Goal: Information Seeking & Learning: Learn about a topic

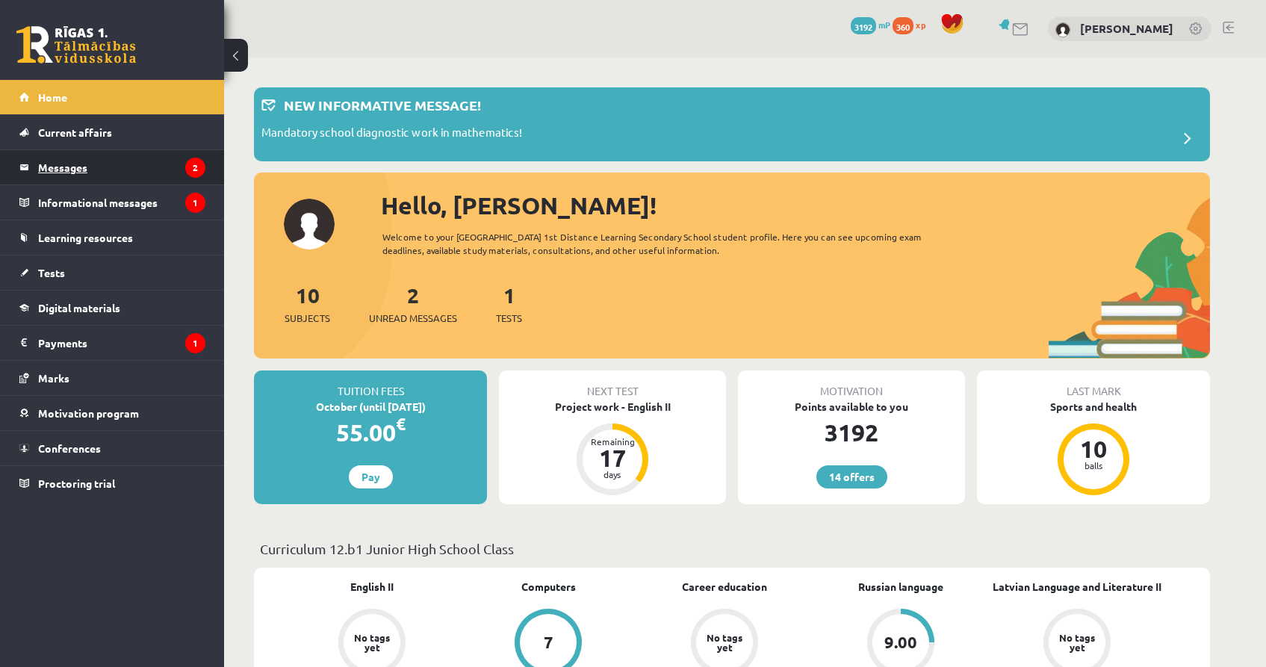
click at [88, 167] on legend "Messages 2" at bounding box center [121, 167] width 167 height 34
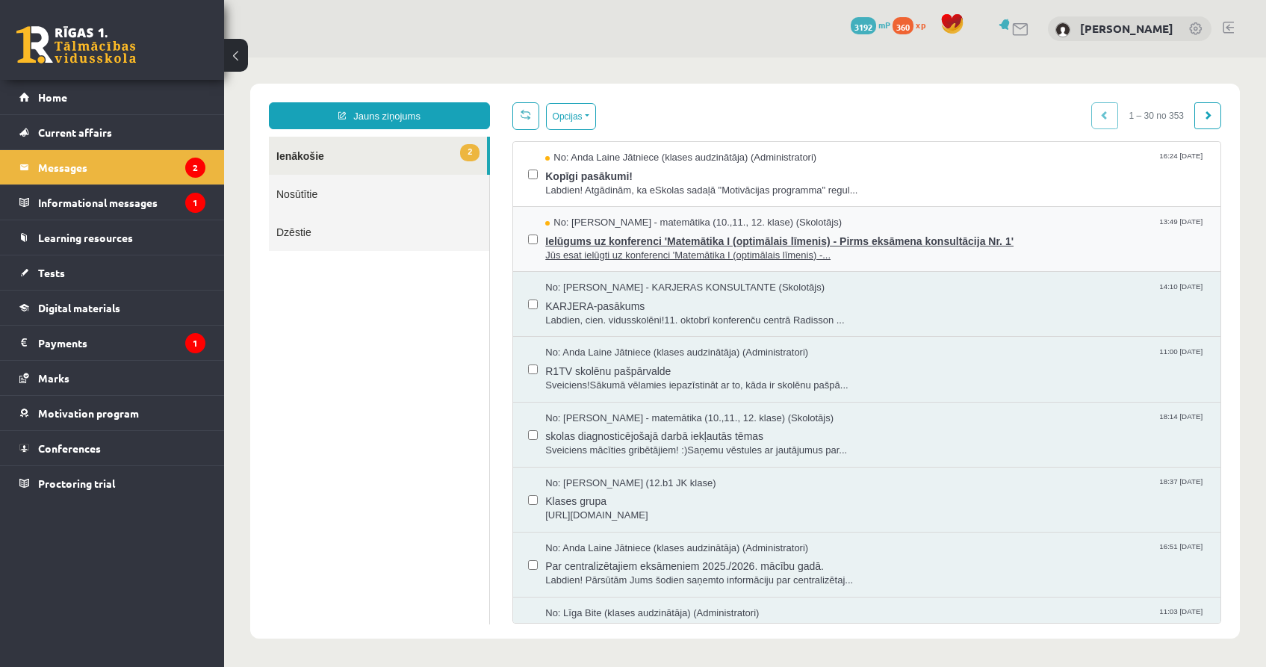
click at [608, 245] on span "Ielūgums uz konferenci 'Matemātika I (optimālais līmenis) - Pirms eksāmena kons…" at bounding box center [875, 239] width 660 height 19
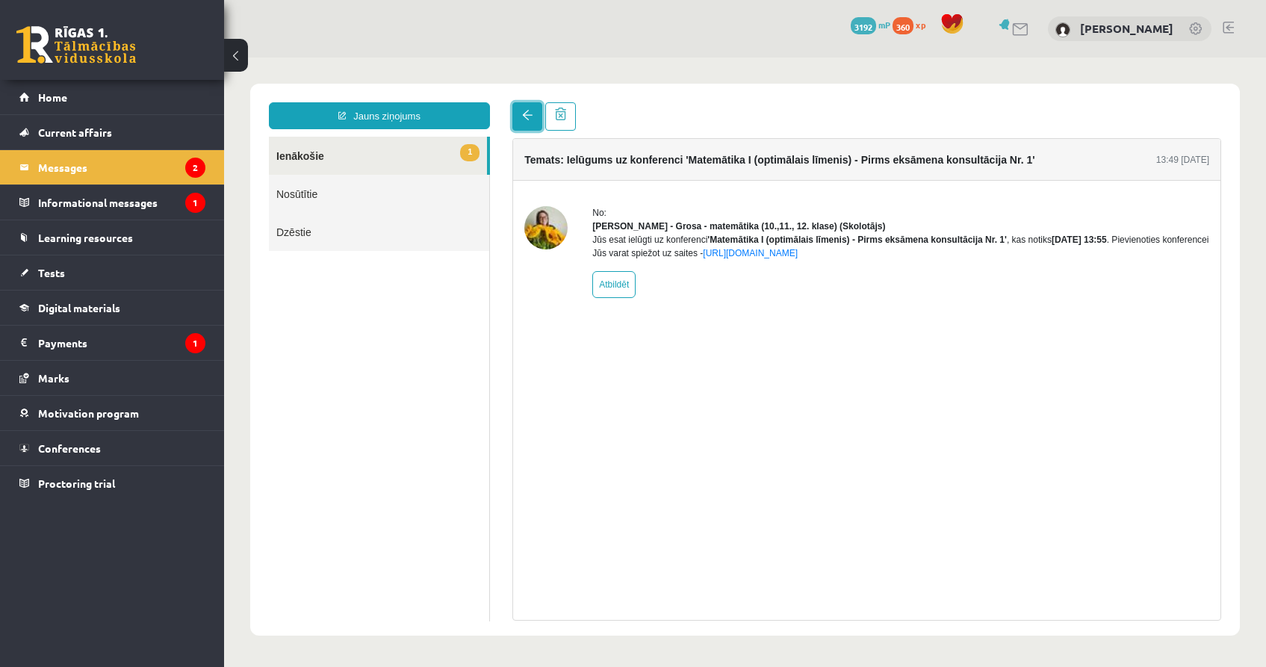
click at [523, 120] on span at bounding box center [527, 115] width 10 height 10
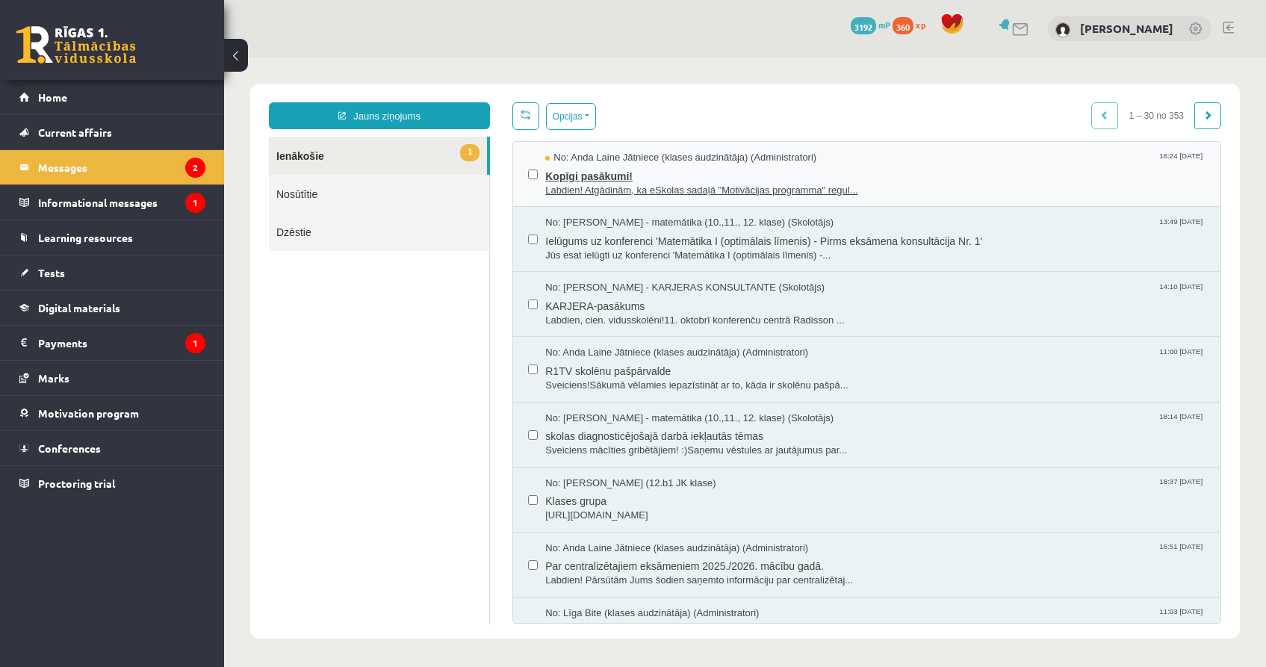
click at [628, 188] on span "Labdien! Atgādinām, ka eSkolas sadaļā "Motivācijas programma" regul..." at bounding box center [875, 191] width 660 height 14
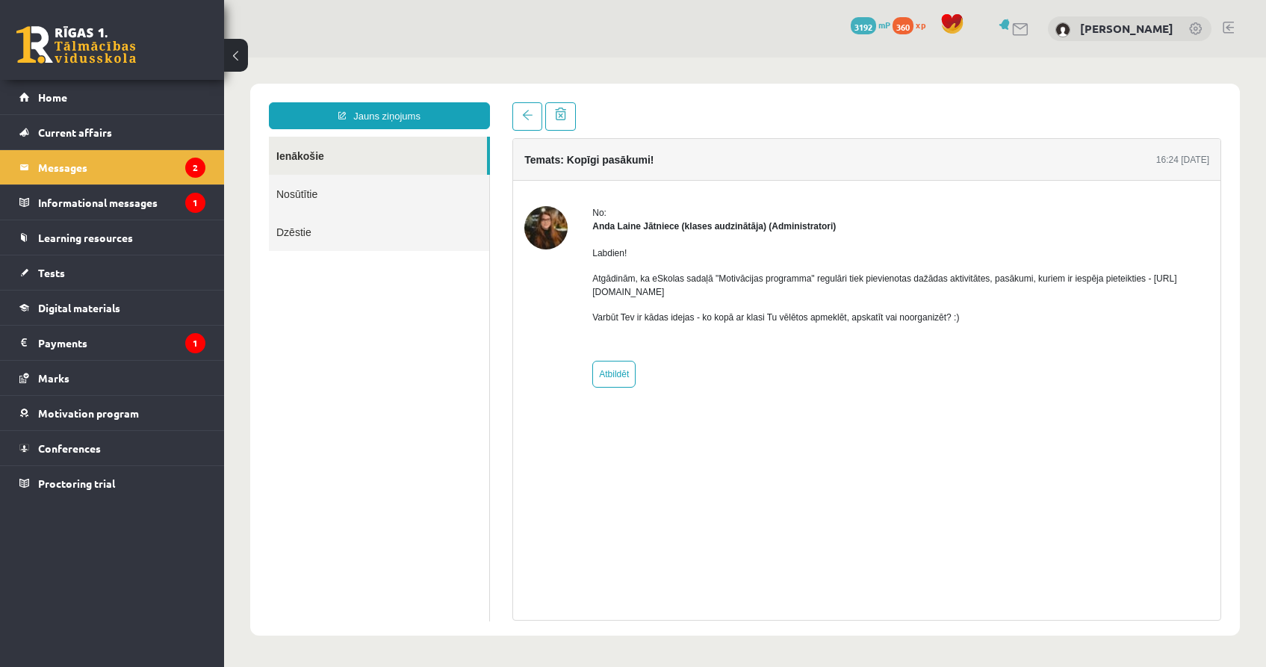
click at [628, 188] on div "No: Anda Laine Jātniece (klases audzinātāja) (Administratori) Labdien! Atgādinā…" at bounding box center [867, 297] width 708 height 232
click at [672, 295] on p "Atgādinām, ka eSkolas sadaļā "Motivācijas programma" regulāri tiek pievienotas …" at bounding box center [900, 285] width 617 height 27
click at [529, 127] on link at bounding box center [528, 116] width 30 height 28
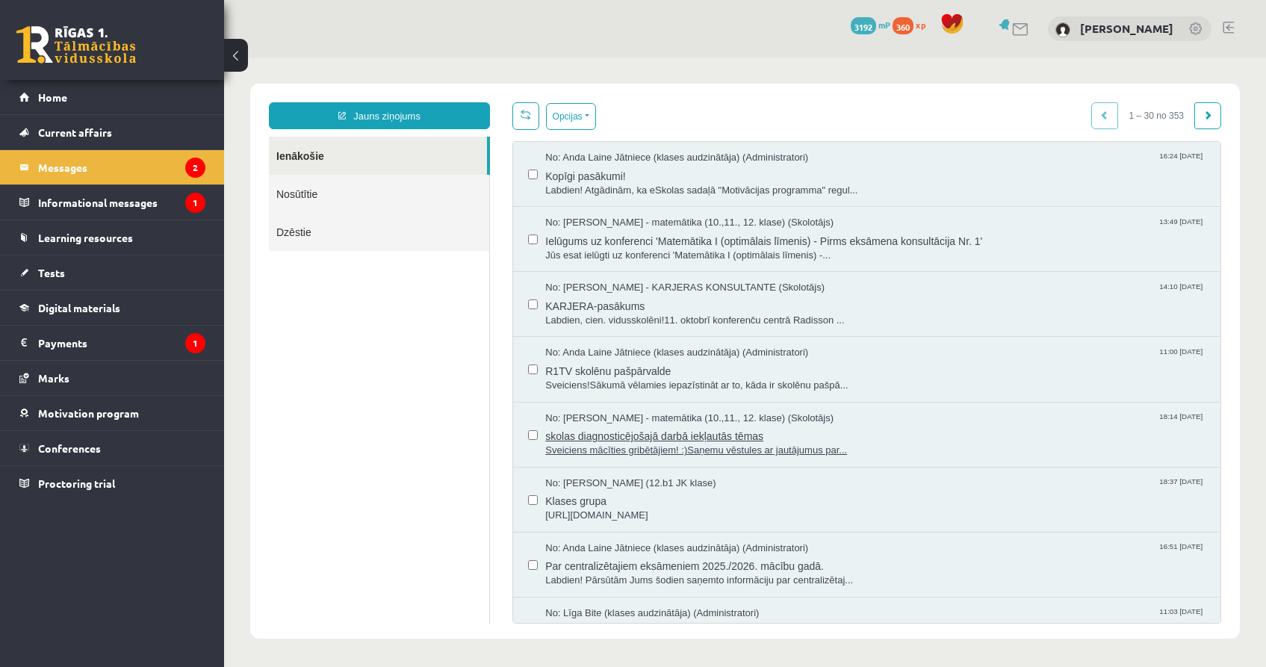
click at [681, 439] on span "skolas diagnosticējošajā darbā iekļautās tēmas" at bounding box center [875, 434] width 660 height 19
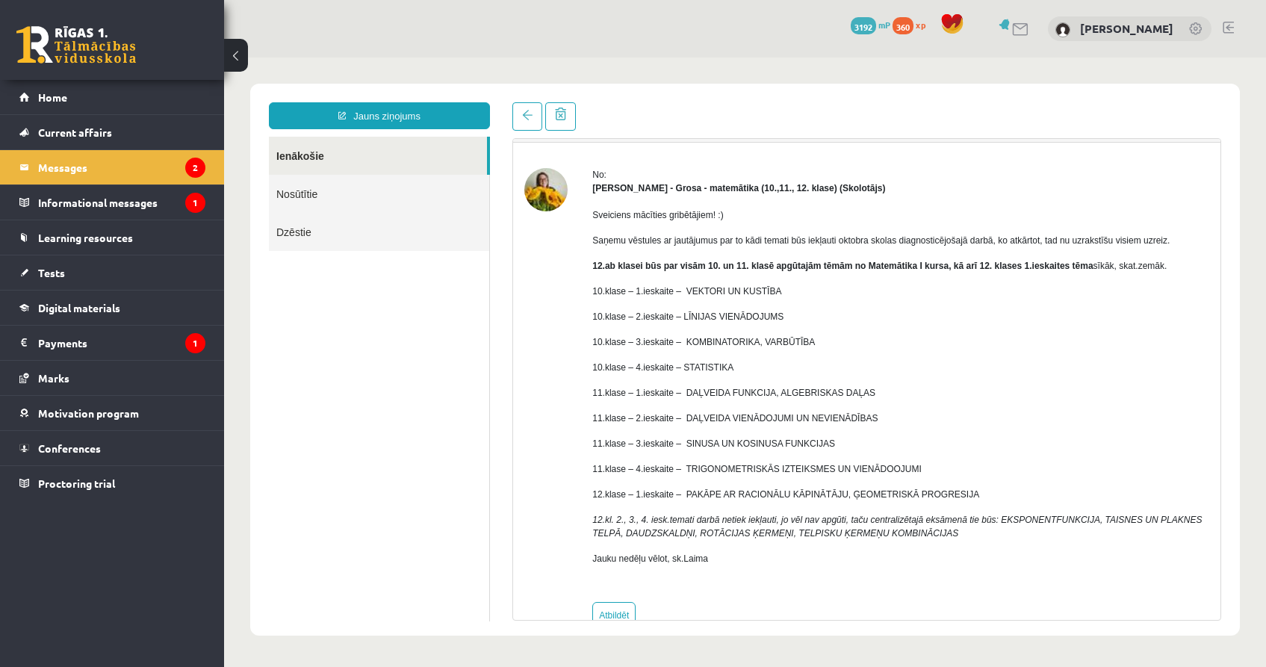
scroll to position [39, 0]
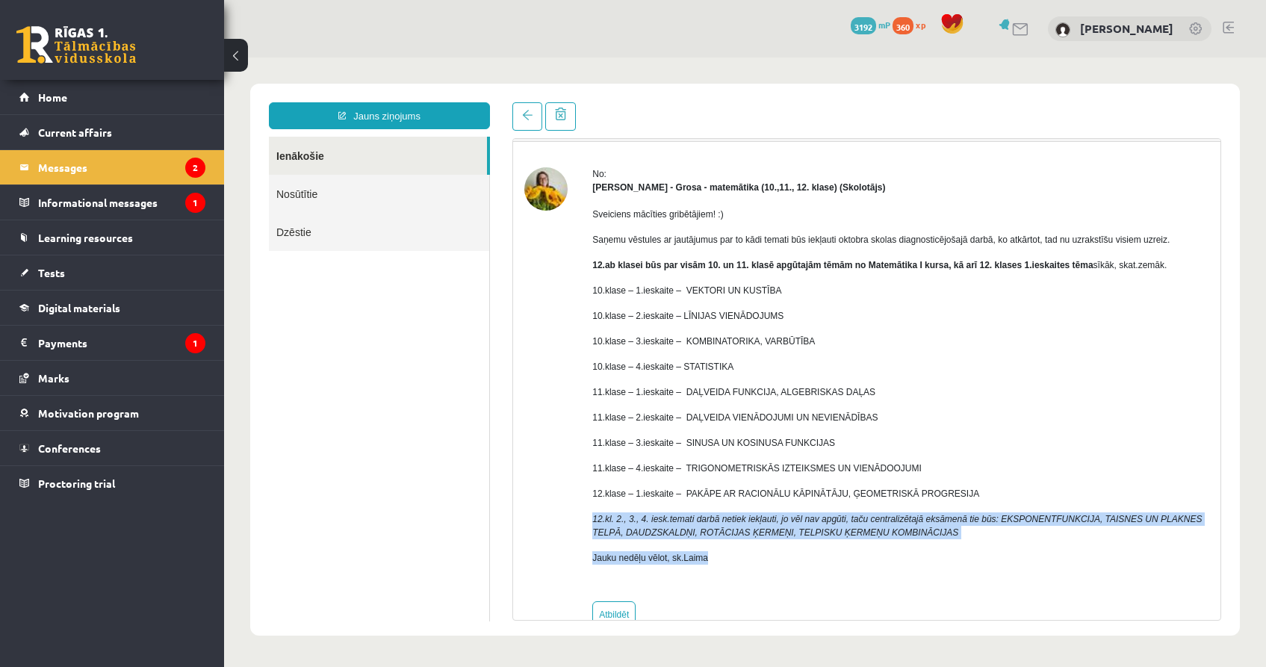
drag, startPoint x: 594, startPoint y: 516, endPoint x: 727, endPoint y: 554, distance: 138.1
click at [727, 554] on div "Sveiciens mācīties gribētājiem! :) Saņemu vēstules ar jautājumus par to kādi te…" at bounding box center [900, 392] width 617 height 396
click at [708, 492] on p "12.klase – 1.ieskaite – PAKĀPE AR RACIONĀLU KĀPINĀTĀJU, ĢEOMETRISKĀ PROGRESIJA" at bounding box center [900, 493] width 617 height 13
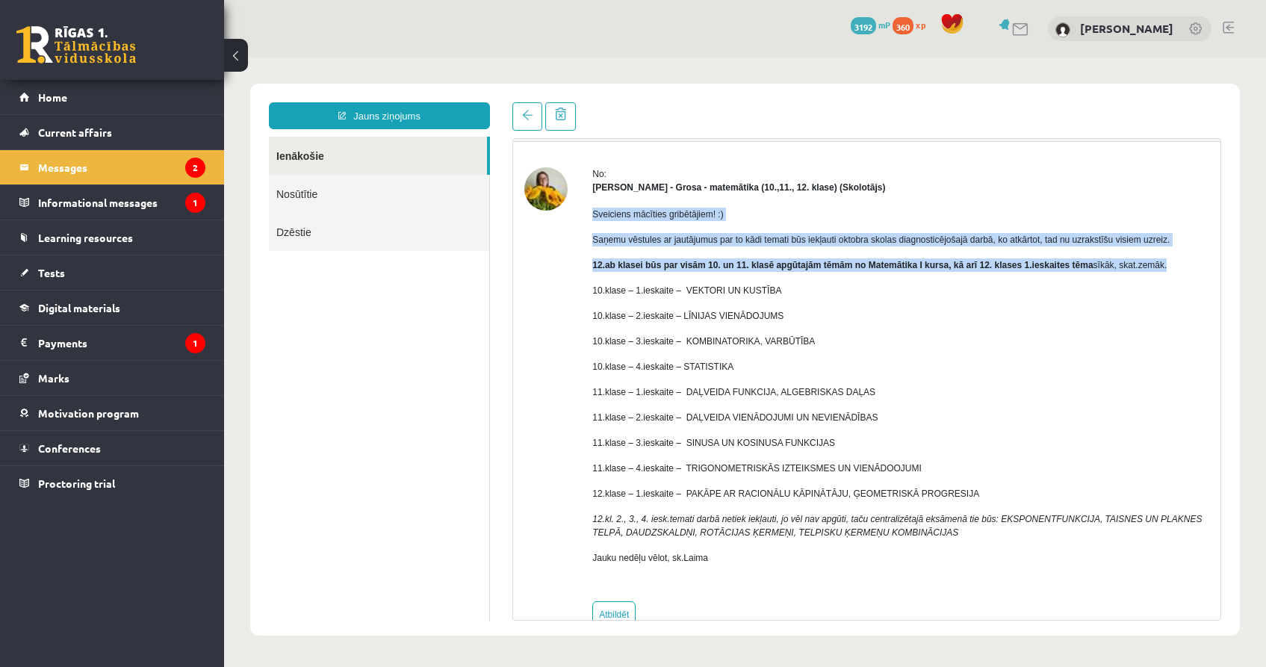
drag, startPoint x: 593, startPoint y: 211, endPoint x: 1213, endPoint y: 264, distance: 622.4
click at [1213, 264] on div "No: Laima Tukāne - Grosa - matemātika (10.,11., 12. klase) (Skolotājs) Sveicien…" at bounding box center [867, 397] width 708 height 461
copy div "Sveiciens mācīties gribētājiem! :) Saņemu vēstules ar jautājumus par to kādi te…"
click at [687, 360] on p "10.klase – 4.ieskaite – STATISTIKA" at bounding box center [900, 366] width 617 height 13
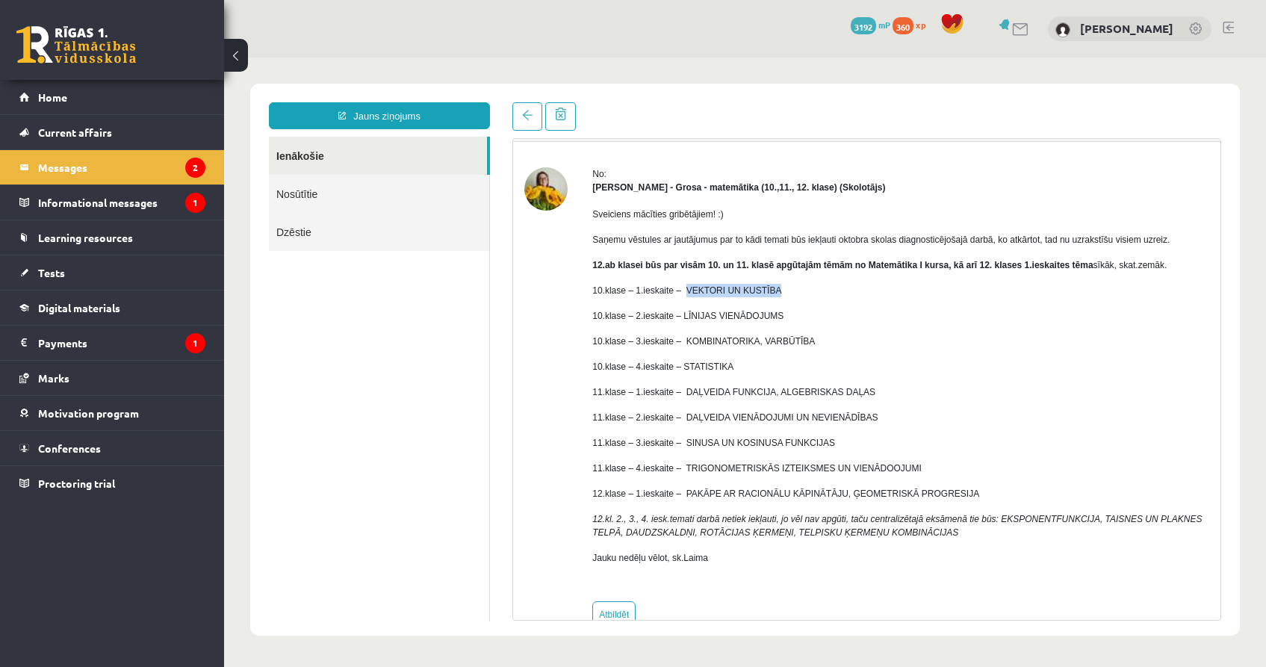
drag, startPoint x: 688, startPoint y: 288, endPoint x: 791, endPoint y: 293, distance: 103.2
click at [791, 293] on p "10.klase – 1.ieskaite – VEKTORI UN KUSTĪBA" at bounding box center [900, 290] width 617 height 13
click at [734, 358] on div "Sveiciens mācīties gribētājiem! :) Saņemu vēstules ar jautājumus par to kādi te…" at bounding box center [900, 392] width 617 height 396
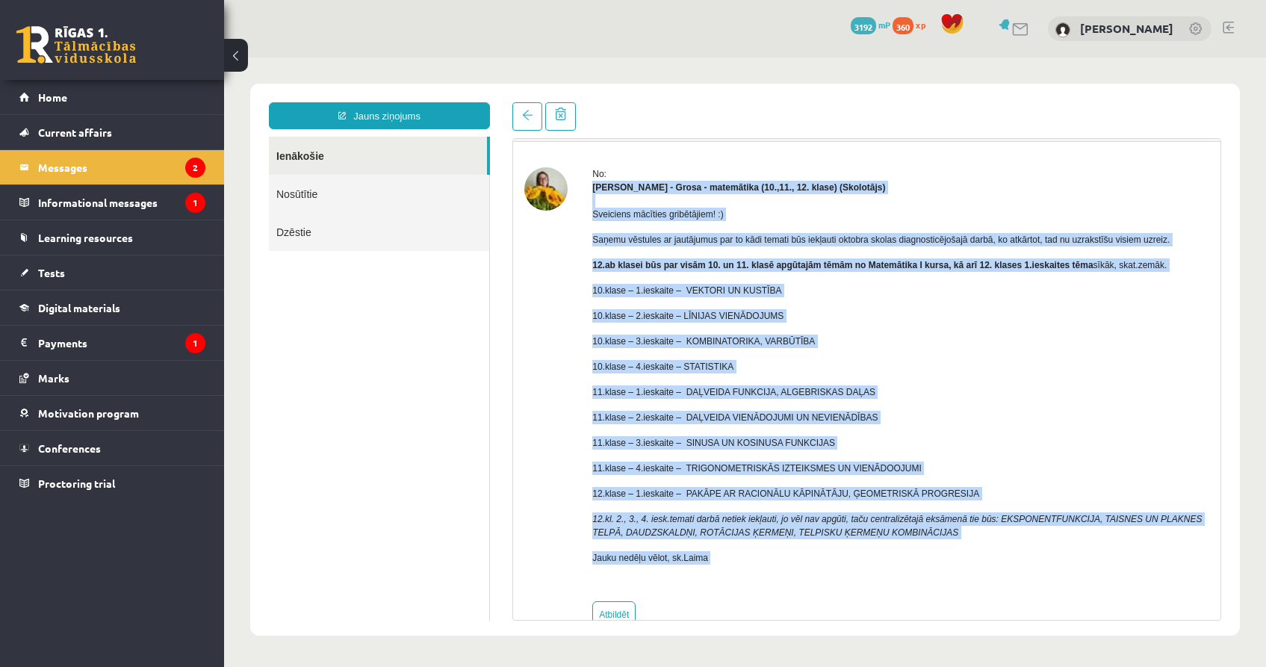
drag, startPoint x: 595, startPoint y: 184, endPoint x: 1160, endPoint y: 566, distance: 682.4
click at [1160, 566] on div "No: Laima Tukāne - Grosa - matemātika (10.,11., 12. klase) (Skolotājs) Sveicien…" at bounding box center [900, 397] width 617 height 461
copy div "Laima Tukāne - Grosa - matemātika (10.,11., 12. klase) (Skolotājs) Sveiciens mā…"
click at [578, 329] on div "No: Laima Tukāne - Grosa - matemātika (10.,11., 12. klase) (Skolotājs) Sveicien…" at bounding box center [866, 397] width 685 height 461
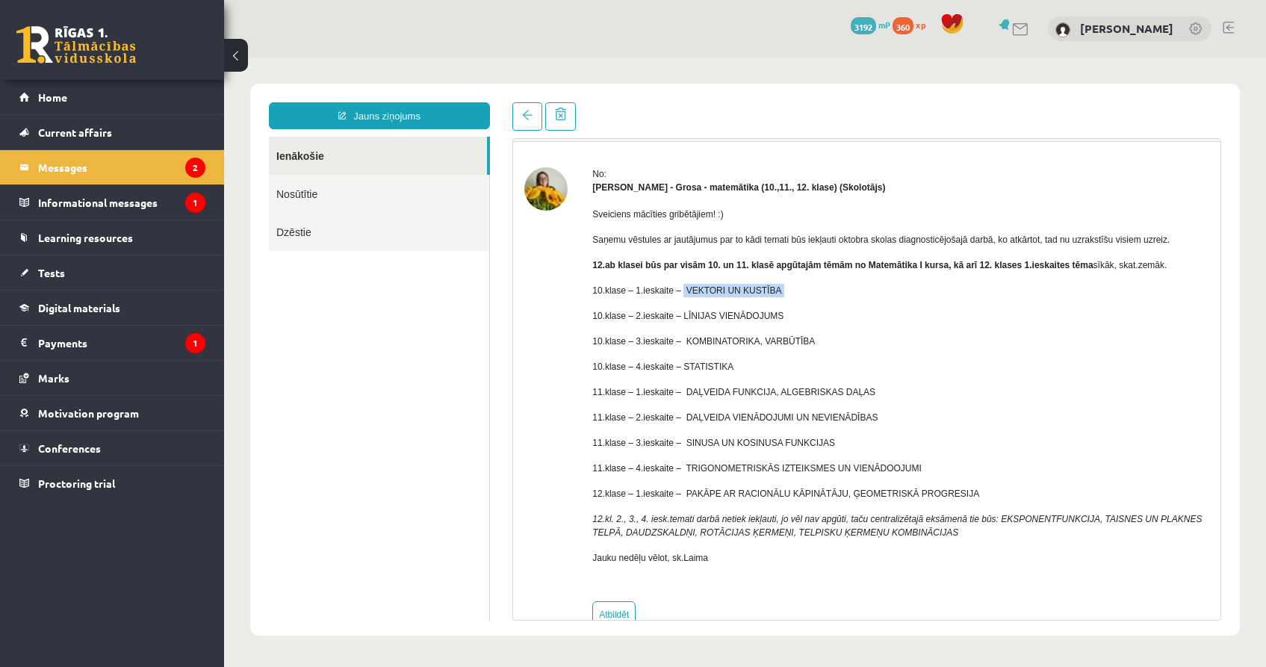
drag, startPoint x: 687, startPoint y: 290, endPoint x: 787, endPoint y: 297, distance: 100.4
click at [787, 297] on div "Sveiciens mācīties gribētājiem! :) Saņemu vēstules ar jautājumus par to kādi te…" at bounding box center [900, 392] width 617 height 396
copy p "VEKTORI UN KUSTĪBA"
click at [390, 291] on ul "Ienākošie Nosūtītie Dzēstie" at bounding box center [379, 379] width 221 height 485
click at [522, 124] on link at bounding box center [528, 116] width 30 height 28
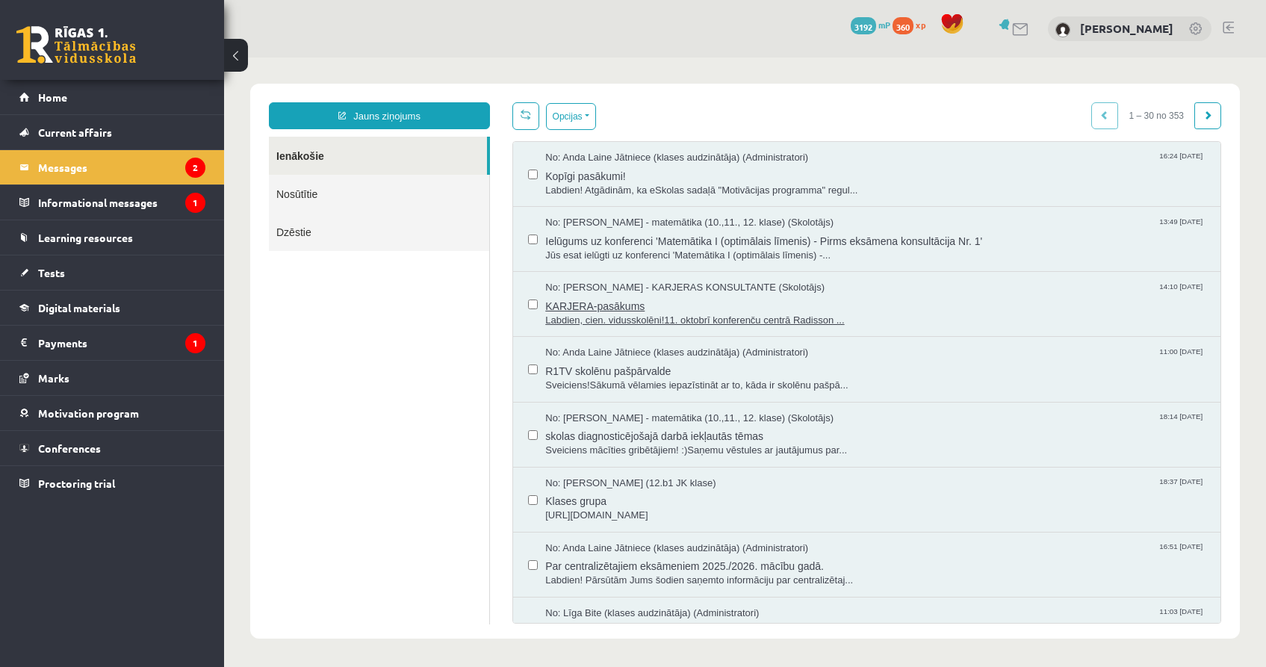
scroll to position [0, 0]
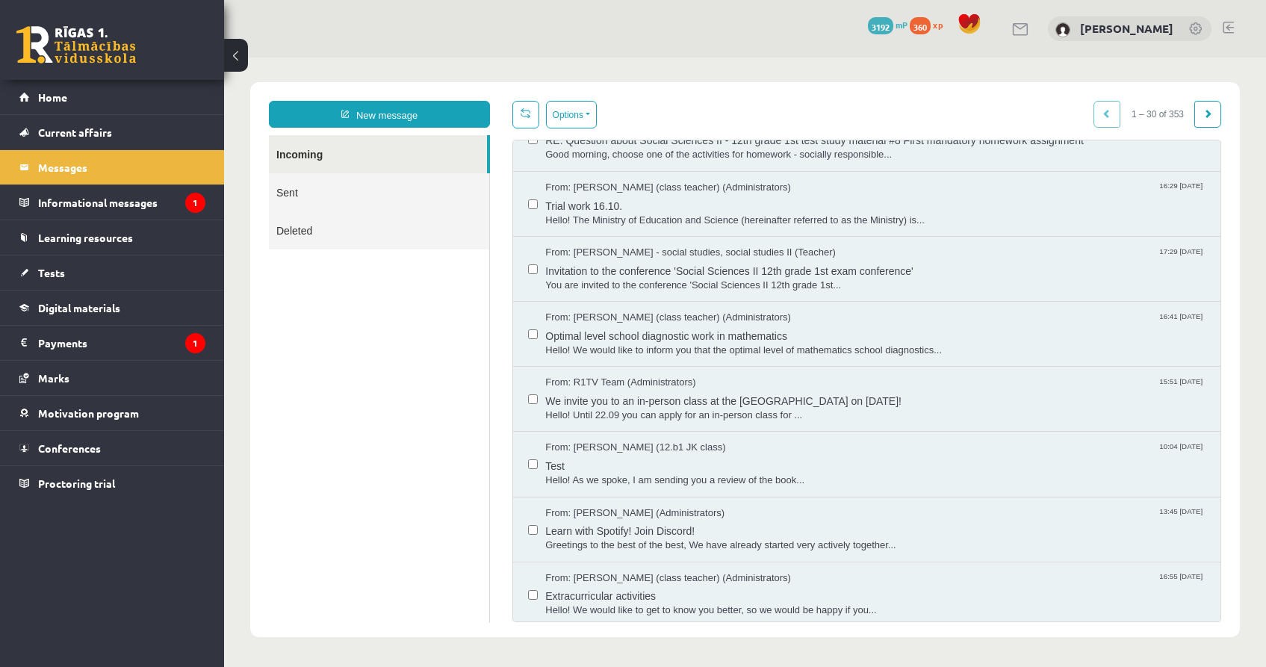
scroll to position [890, 0]
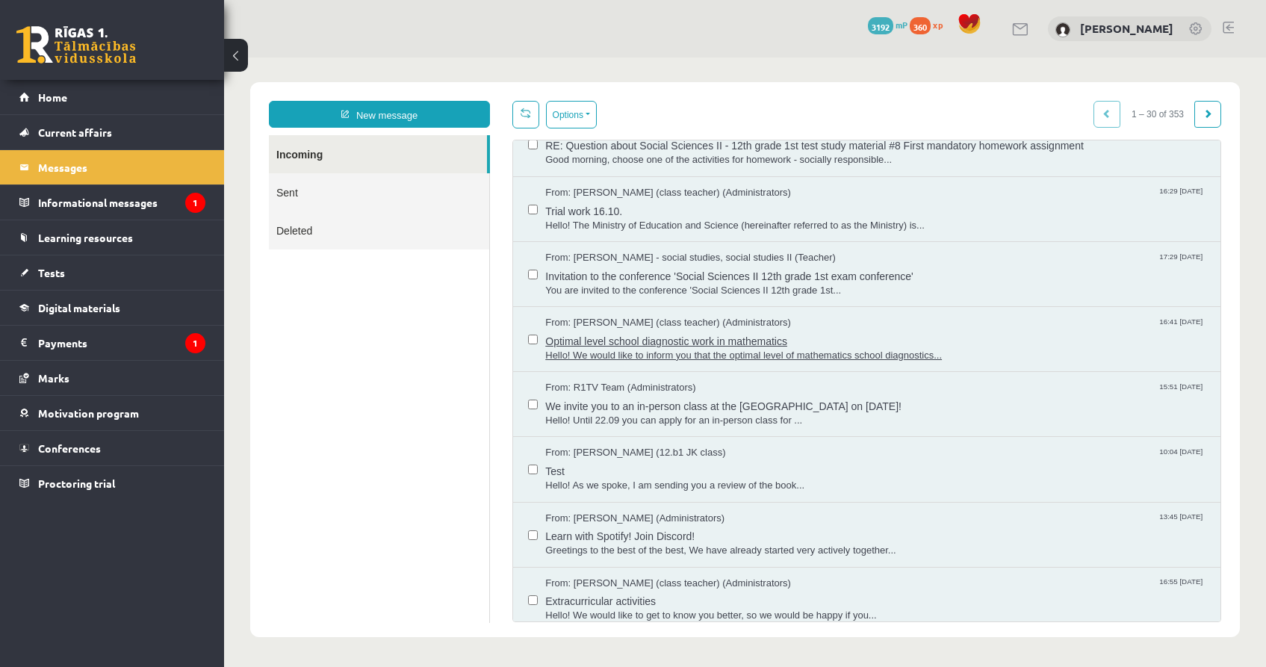
click at [695, 341] on font "Optimal level school diagnostic work in mathematics" at bounding box center [666, 341] width 242 height 12
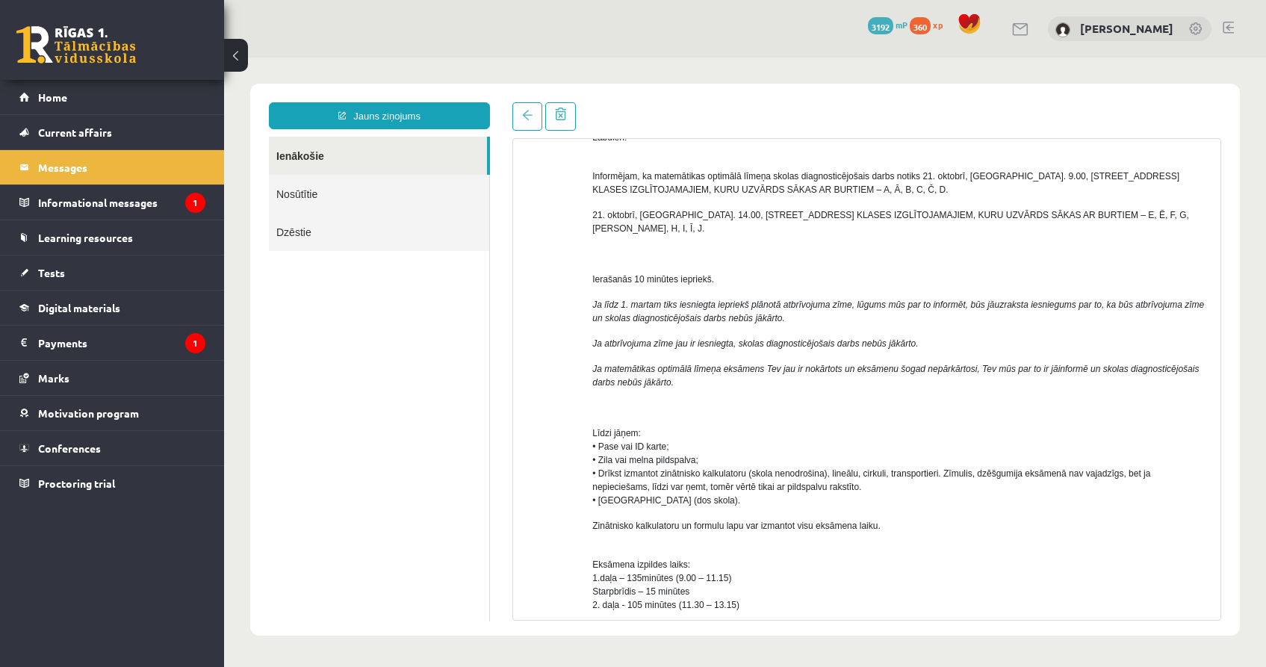
scroll to position [0, 0]
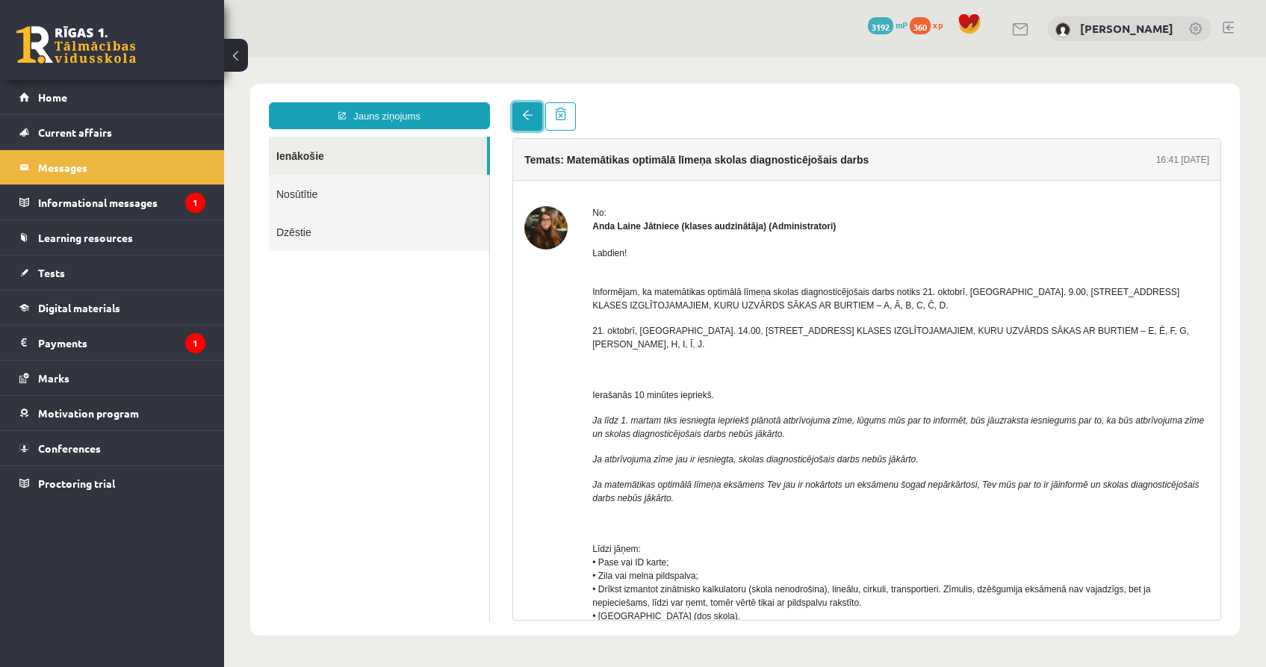
click at [529, 121] on link at bounding box center [528, 116] width 30 height 28
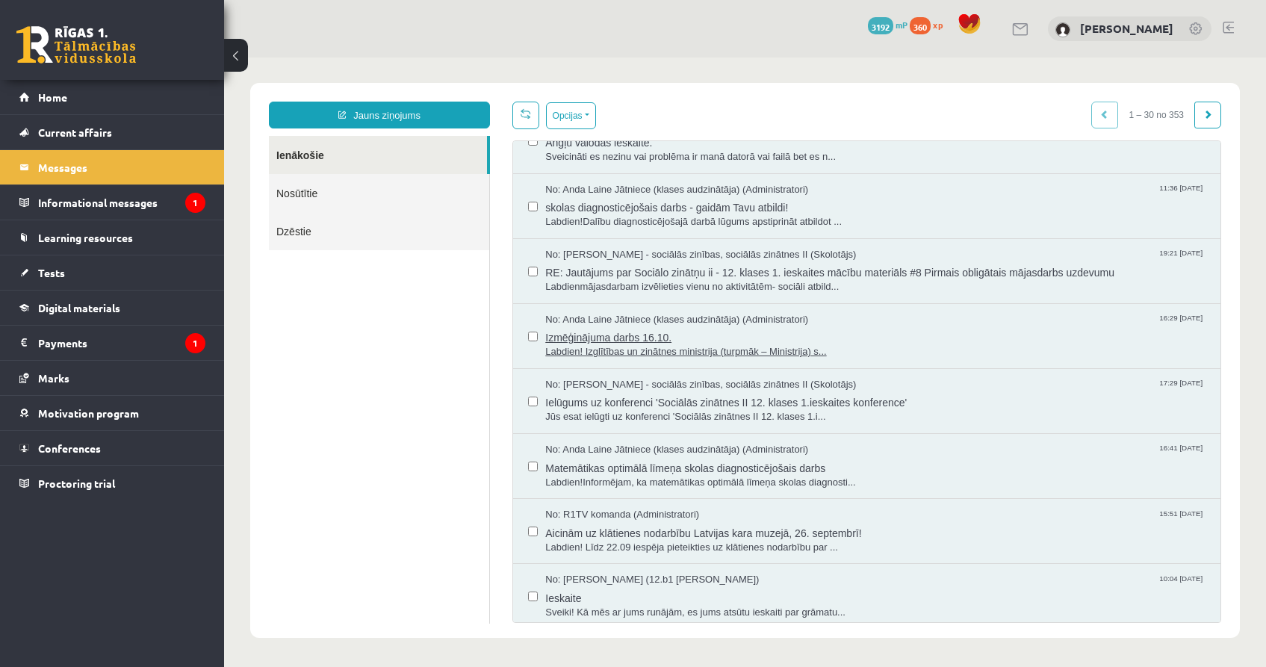
scroll to position [719, 0]
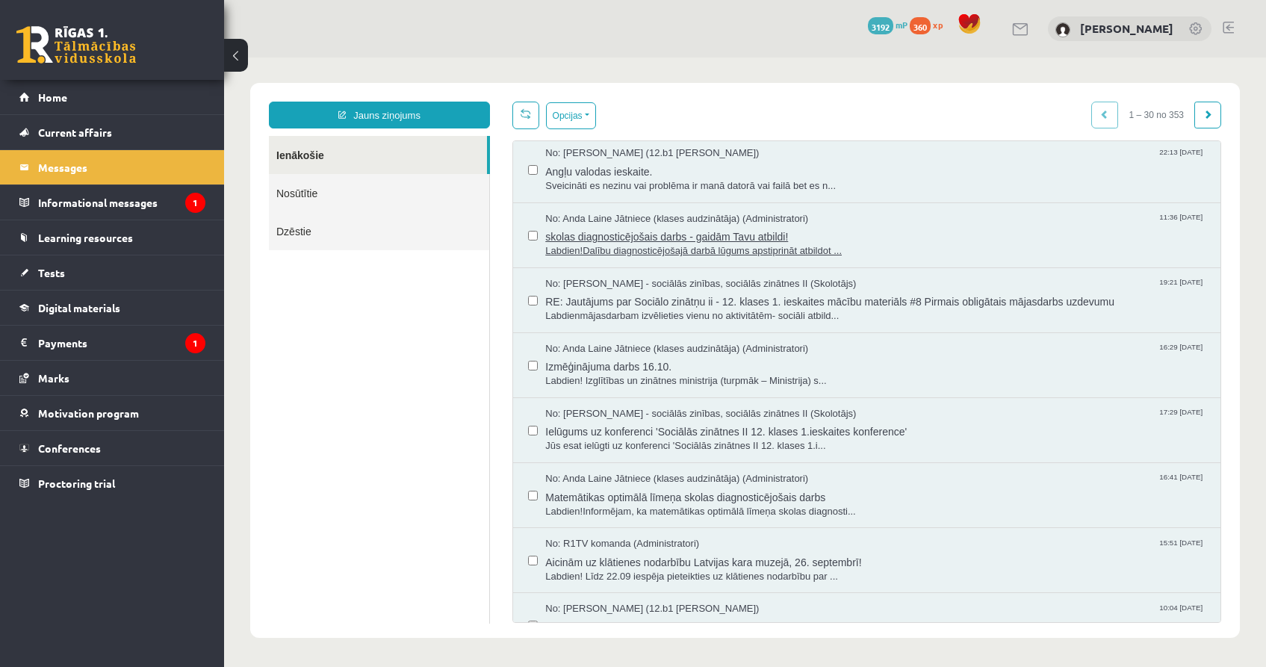
click at [720, 238] on span "skolas diagnosticējošais darbs - gaidām Tavu atbildi!" at bounding box center [875, 235] width 660 height 19
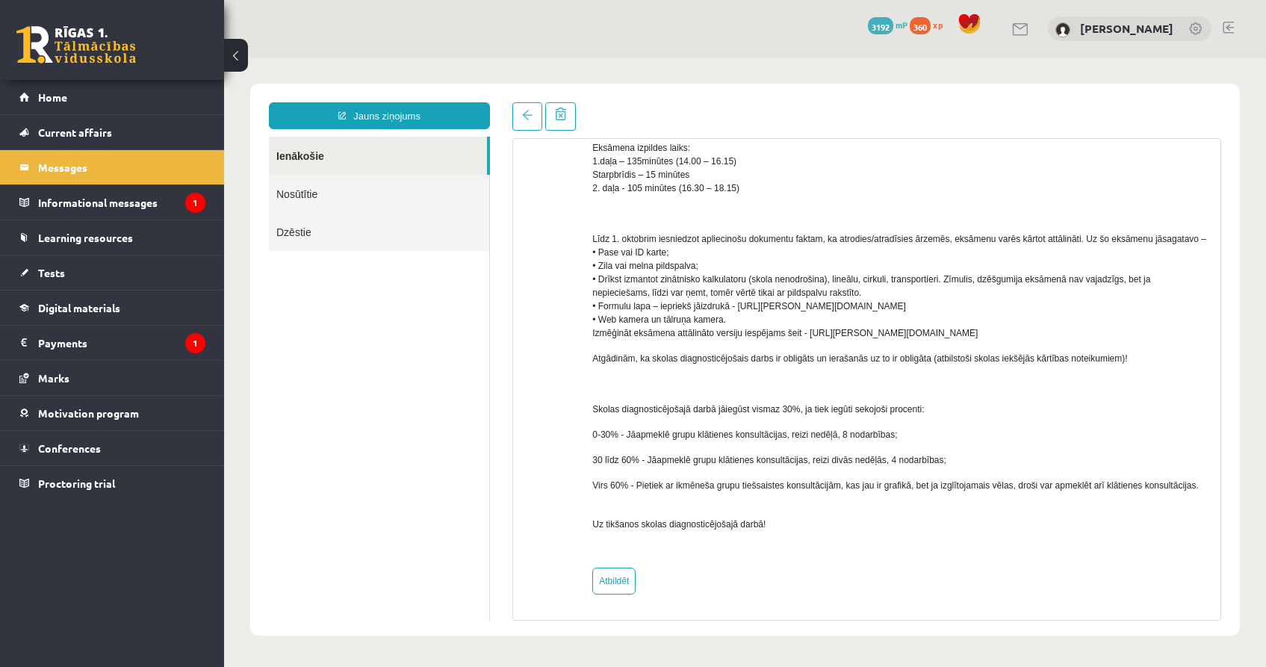
scroll to position [0, 0]
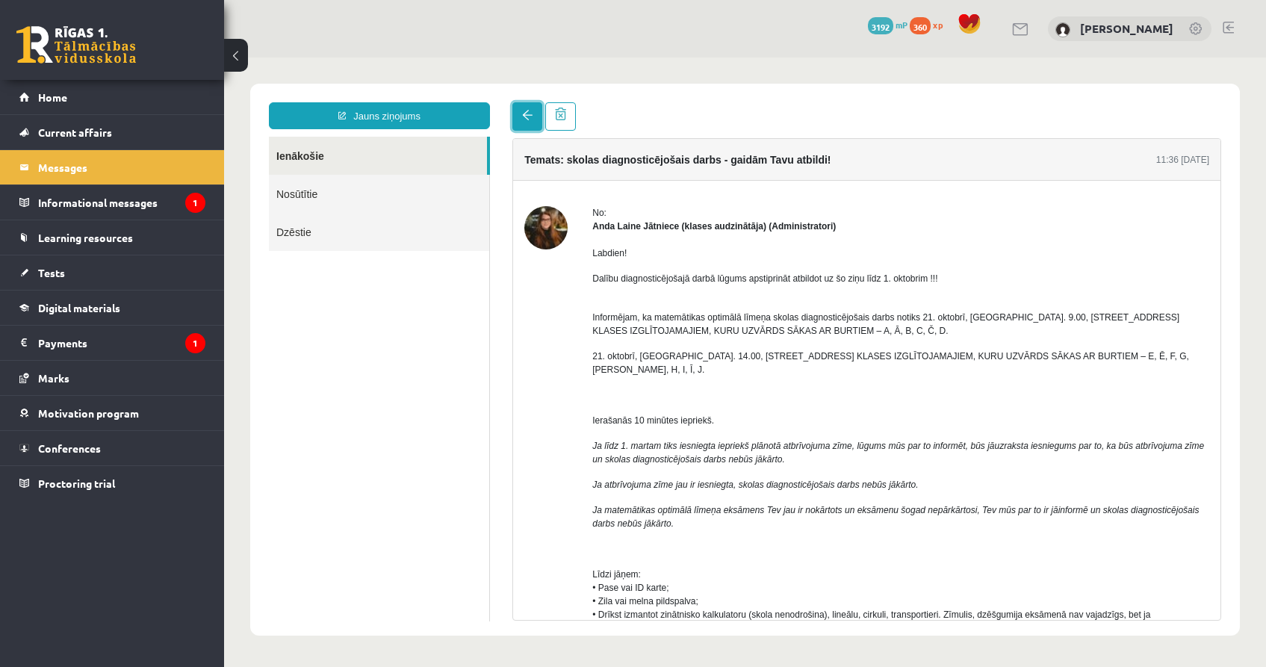
click at [527, 106] on link at bounding box center [528, 116] width 30 height 28
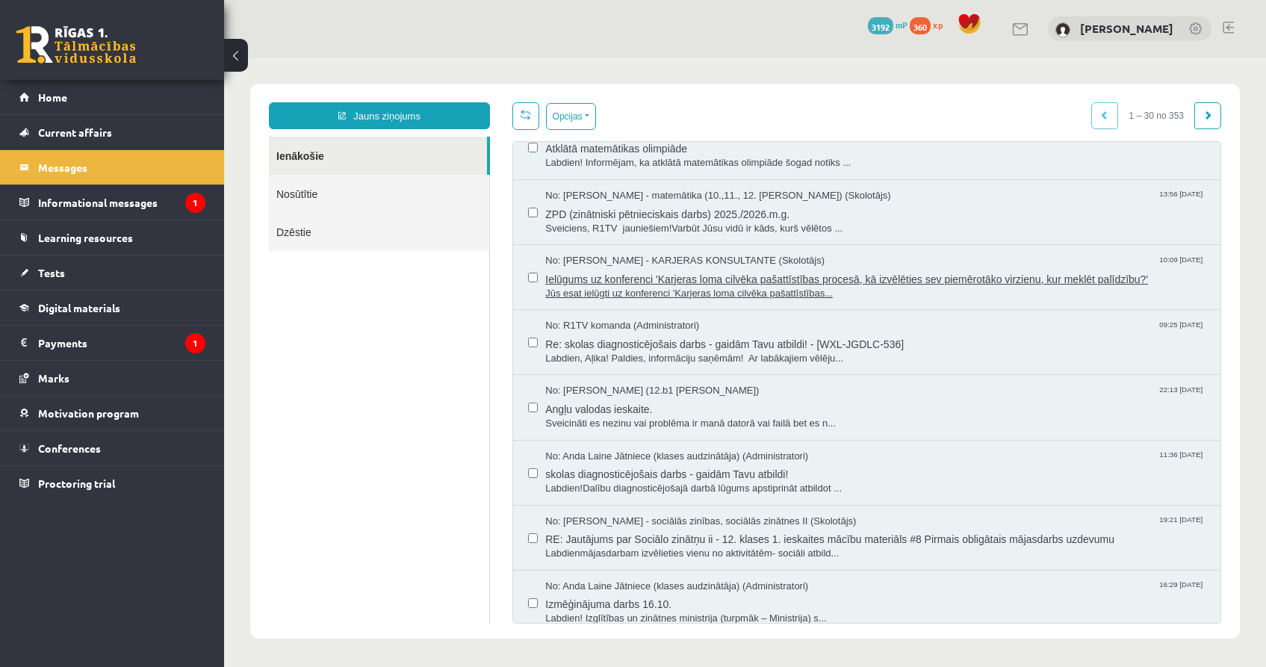
scroll to position [485, 0]
click at [734, 468] on span "skolas diagnosticējošais darbs - gaidām Tavu atbildi!" at bounding box center [875, 470] width 660 height 19
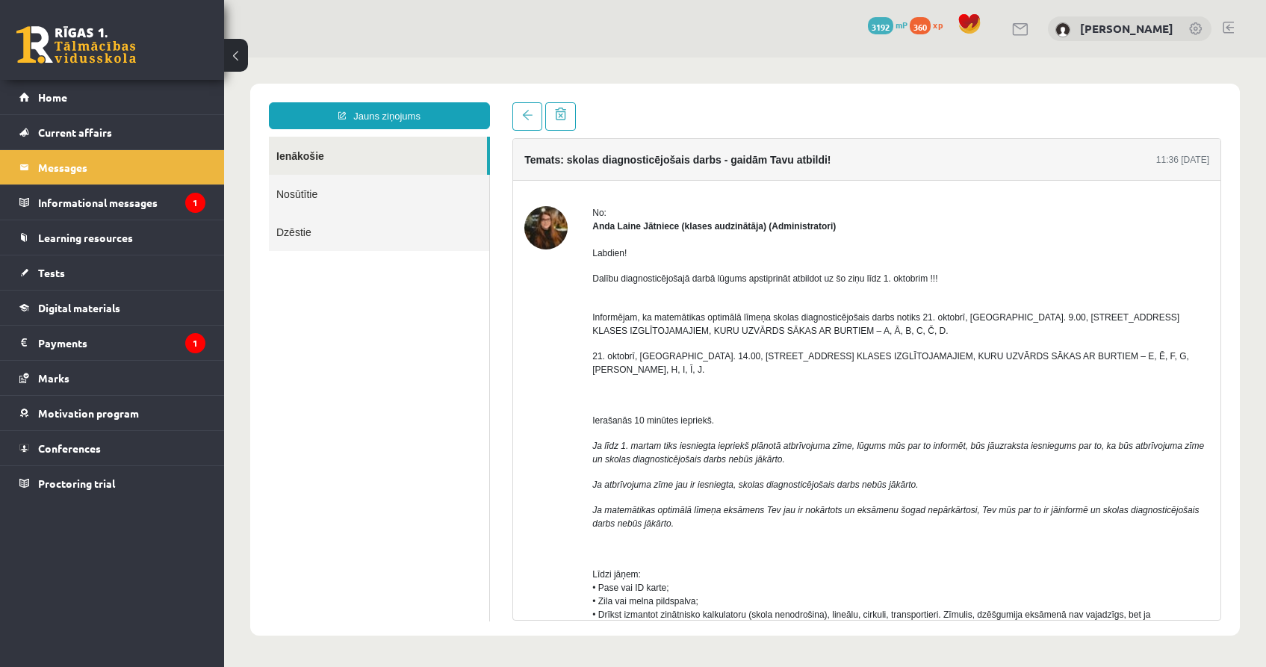
scroll to position [0, 0]
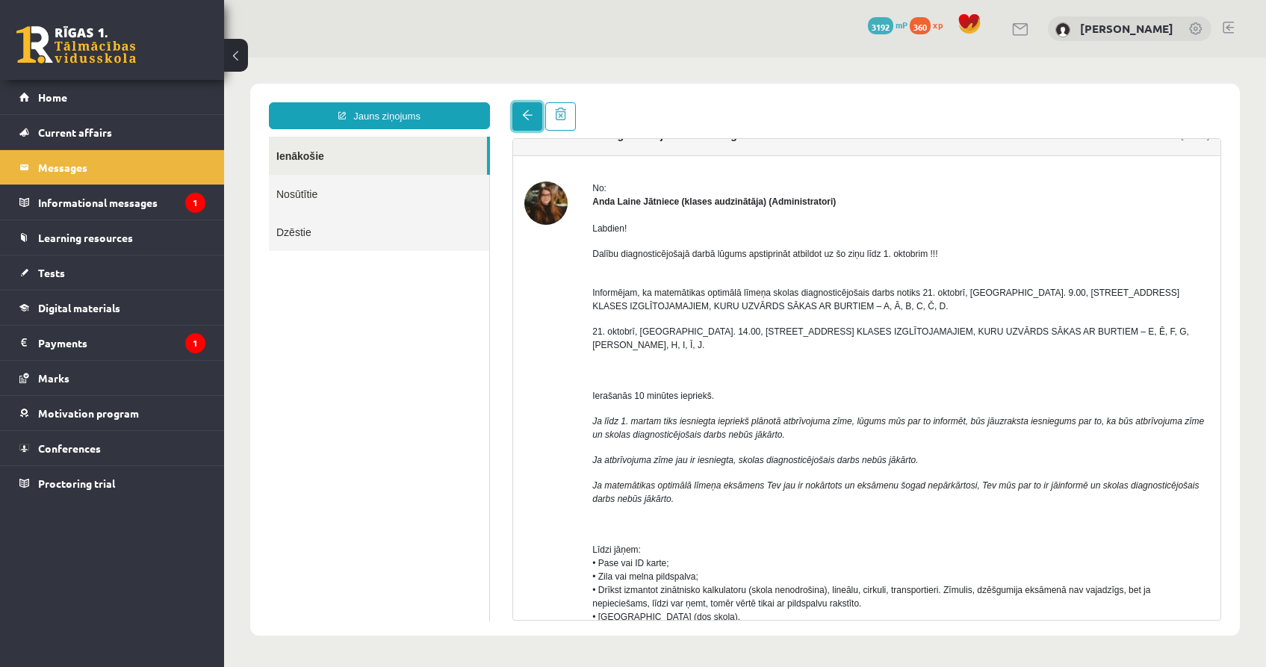
click at [517, 107] on link at bounding box center [528, 116] width 30 height 28
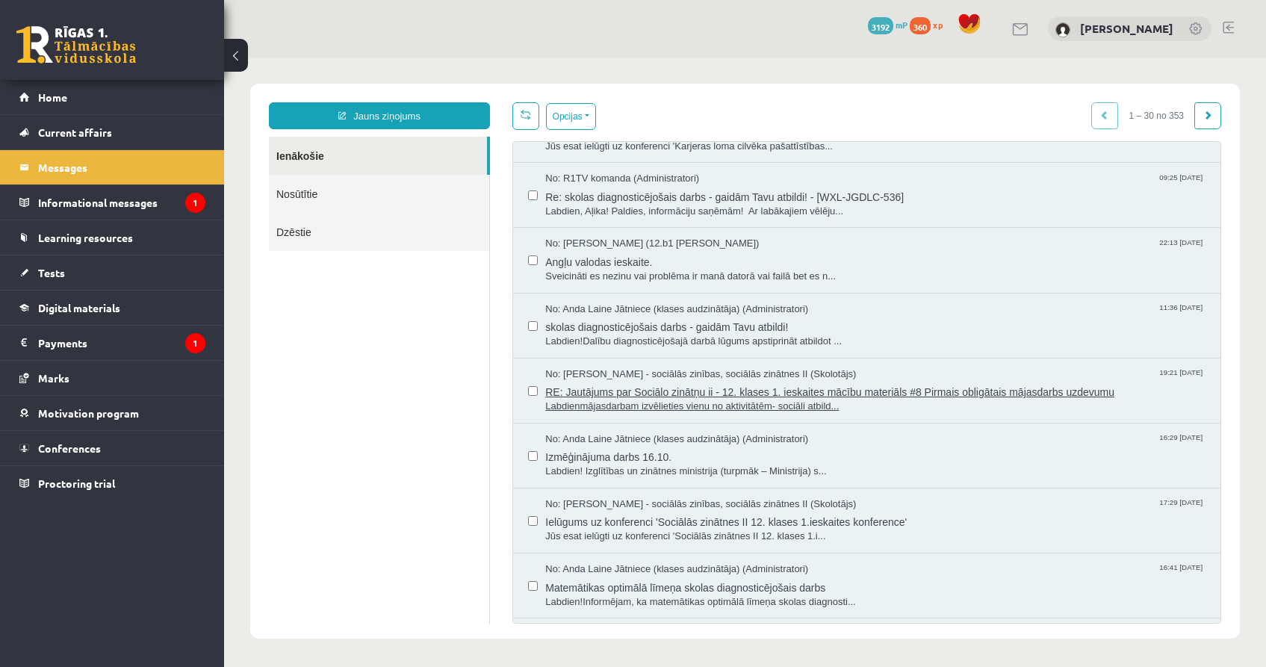
scroll to position [646, 0]
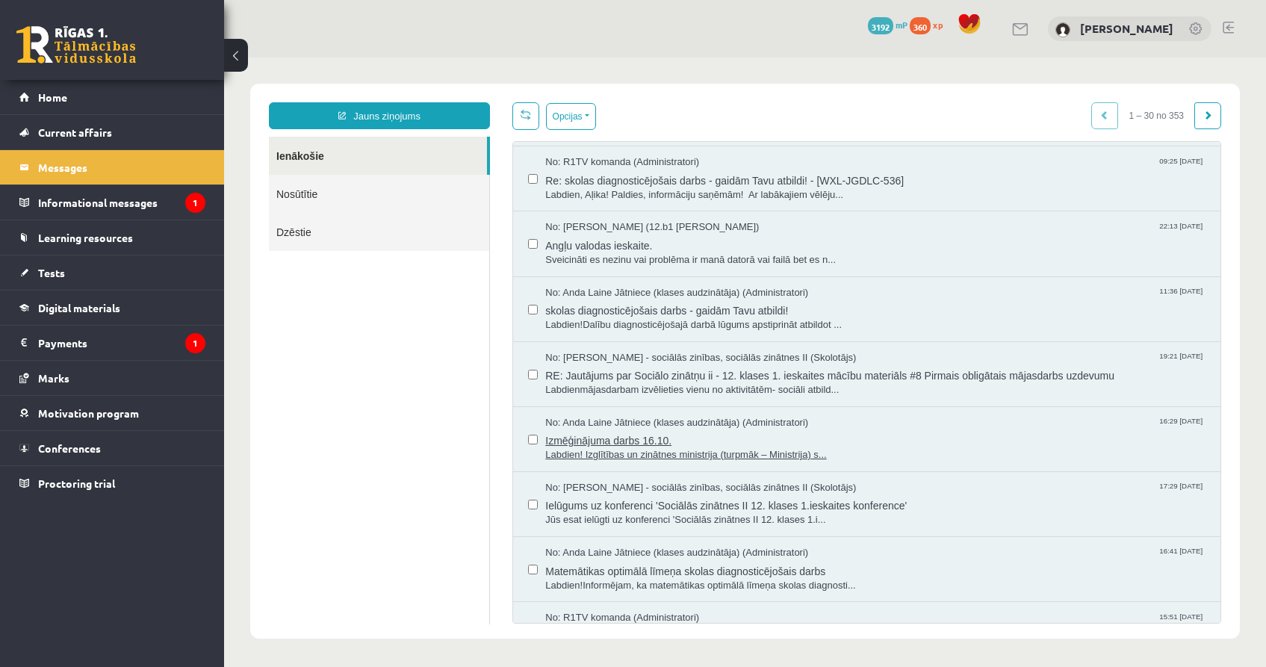
click at [731, 439] on span "Izmēģinājuma darbs 16.10." at bounding box center [875, 439] width 660 height 19
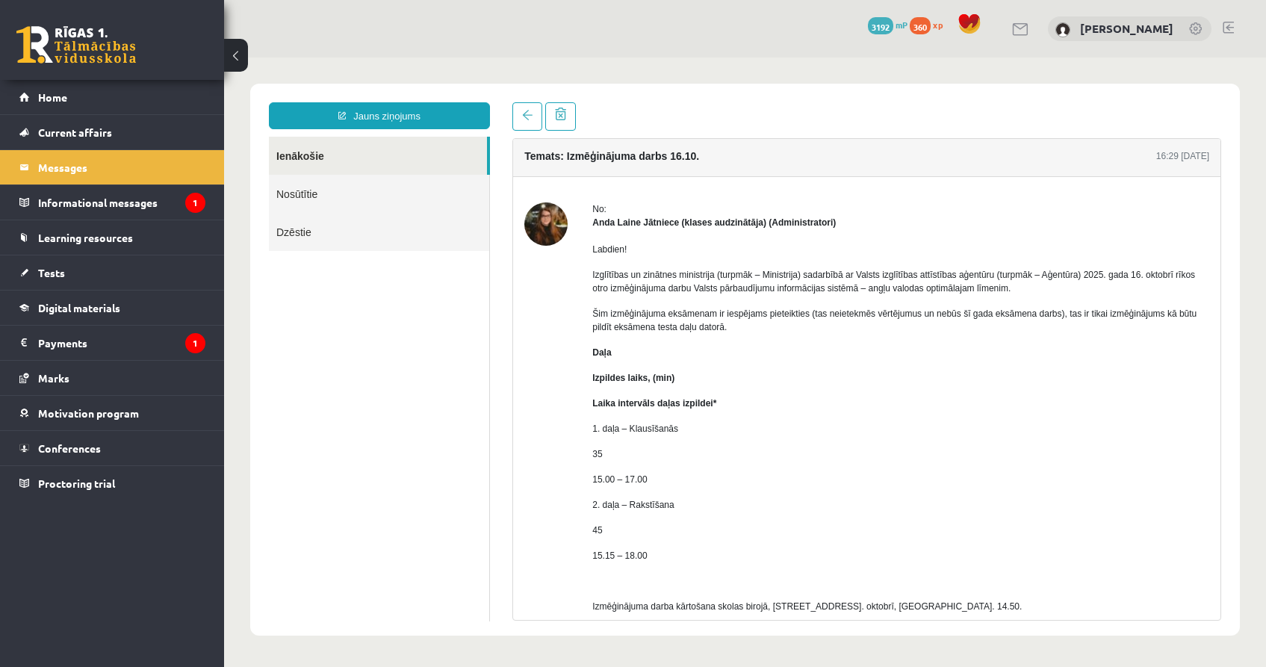
scroll to position [0, 0]
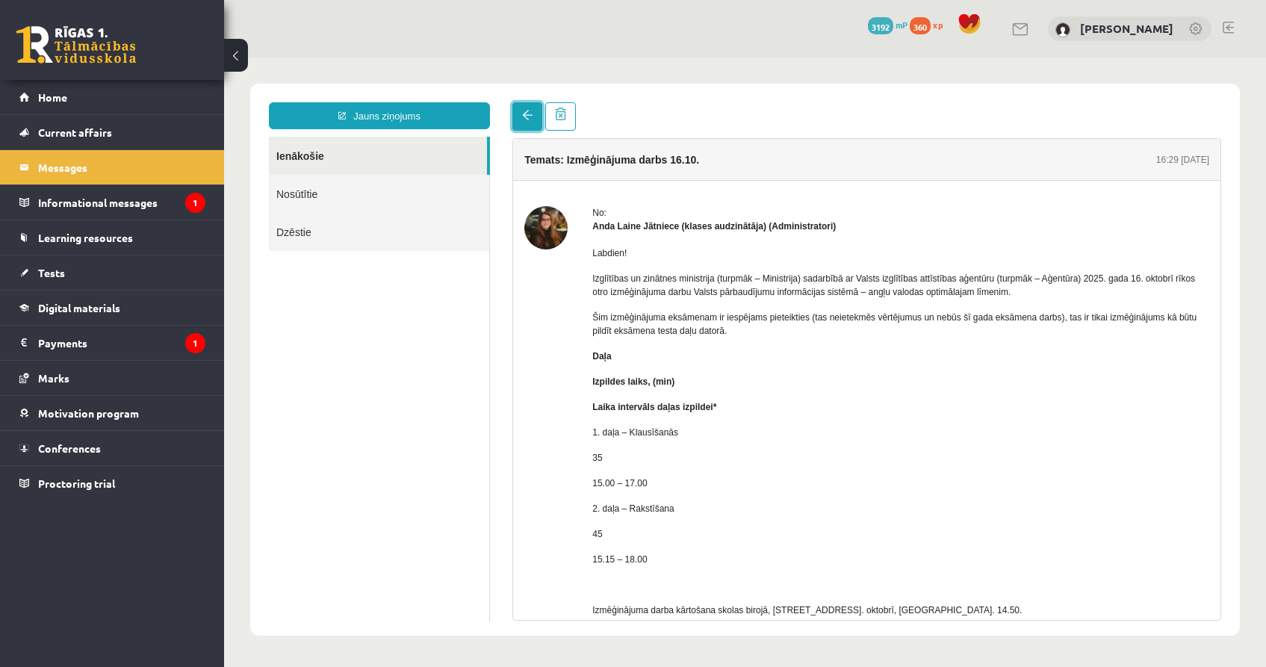
click at [531, 124] on link at bounding box center [528, 116] width 30 height 28
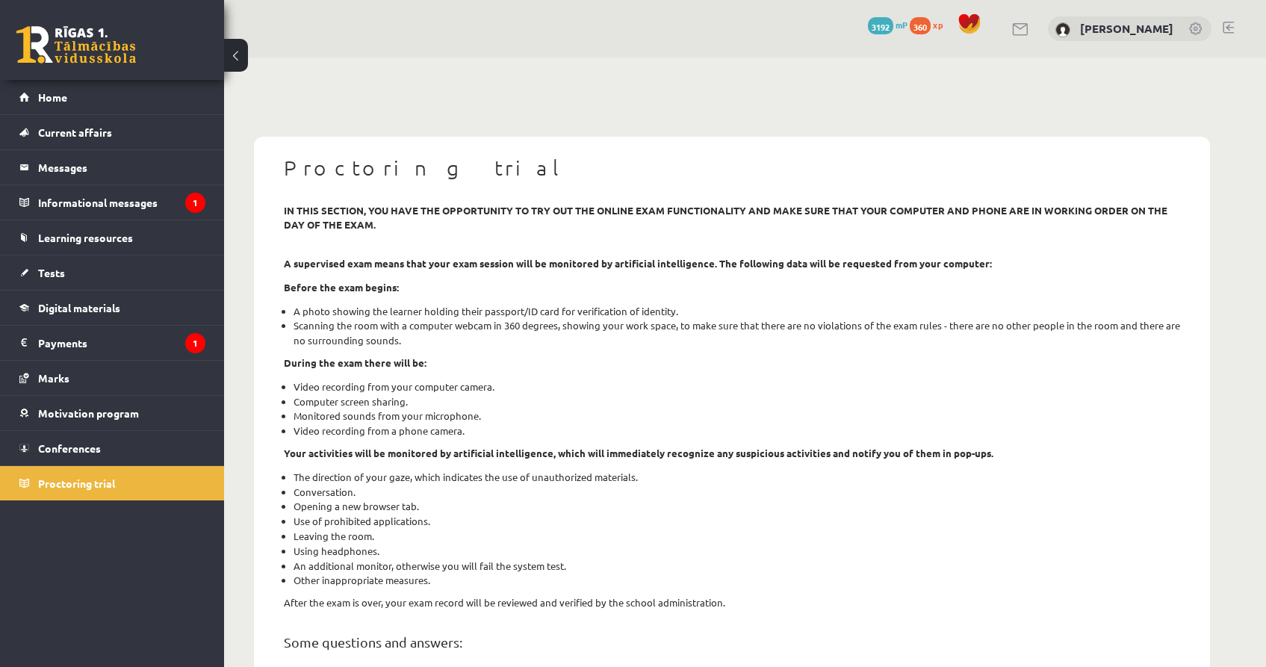
click at [627, 436] on li "Video recording from a phone camera." at bounding box center [737, 431] width 887 height 15
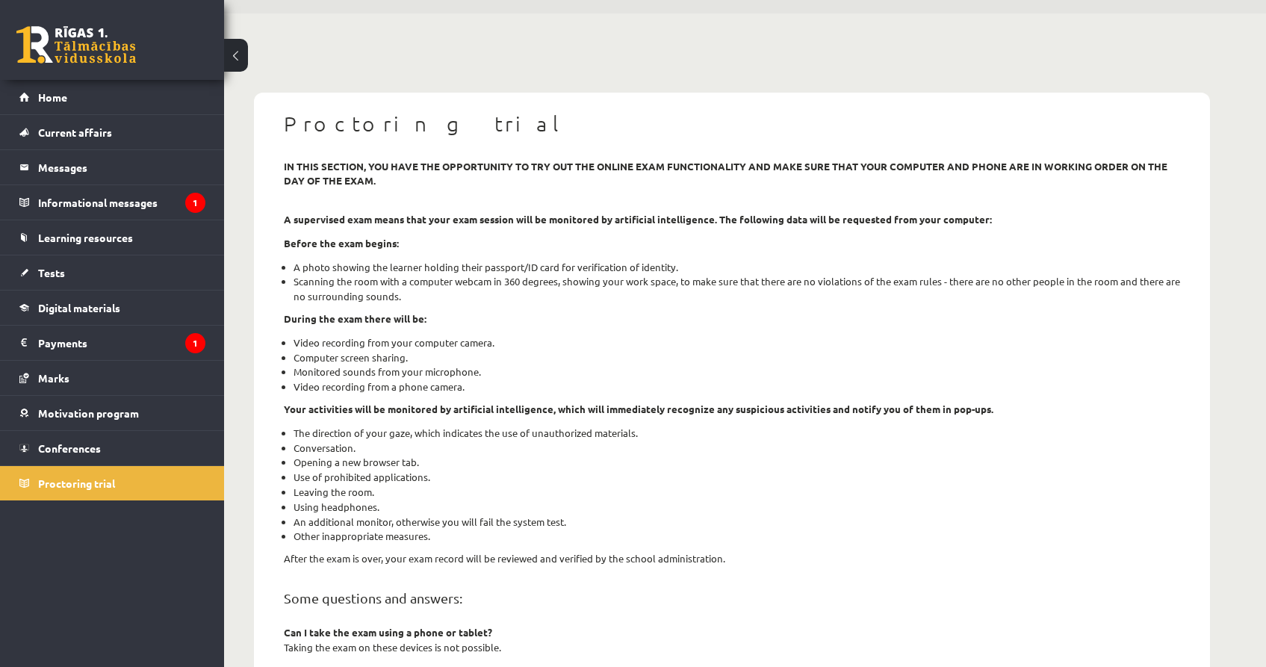
scroll to position [42, 0]
